Goal: Information Seeking & Learning: Check status

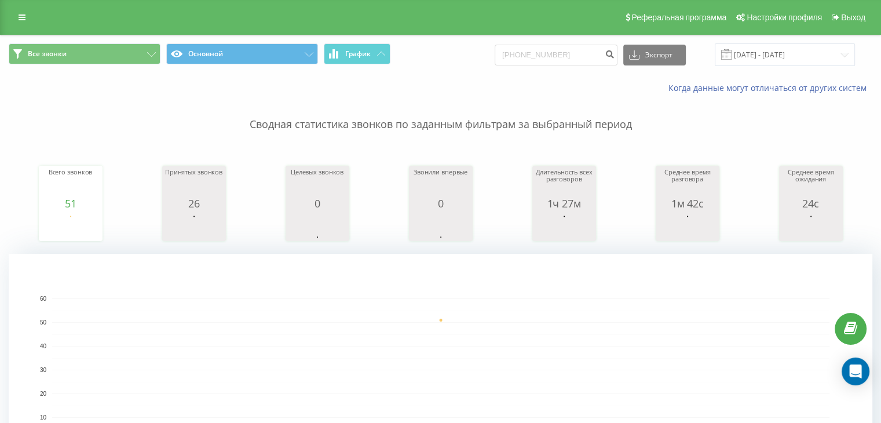
type input "[PHONE_NUMBER]"
